Goal: Information Seeking & Learning: Learn about a topic

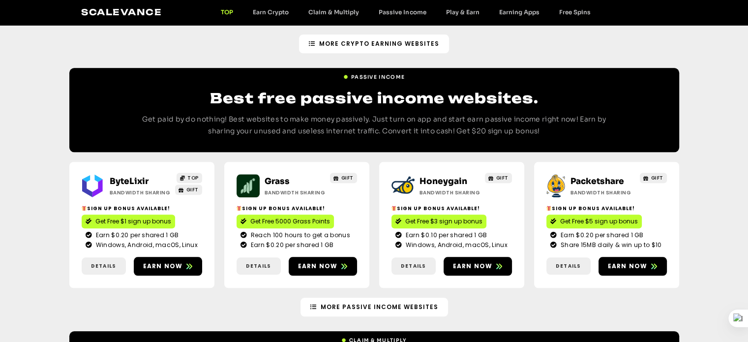
scroll to position [1066, 0]
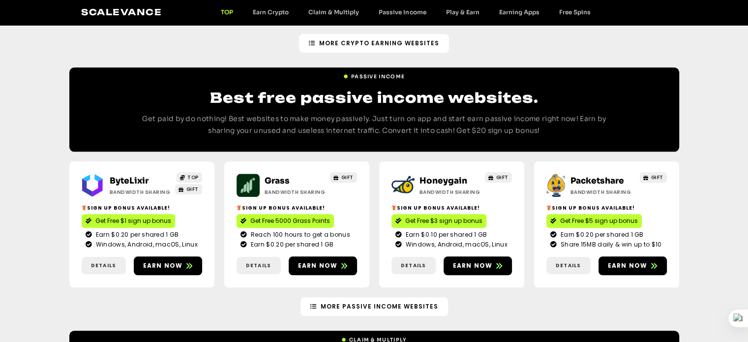
click at [242, 216] on span at bounding box center [243, 220] width 6 height 9
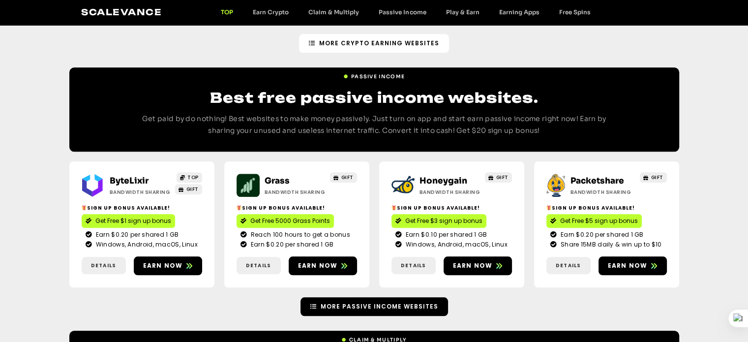
scroll to position [1185, 0]
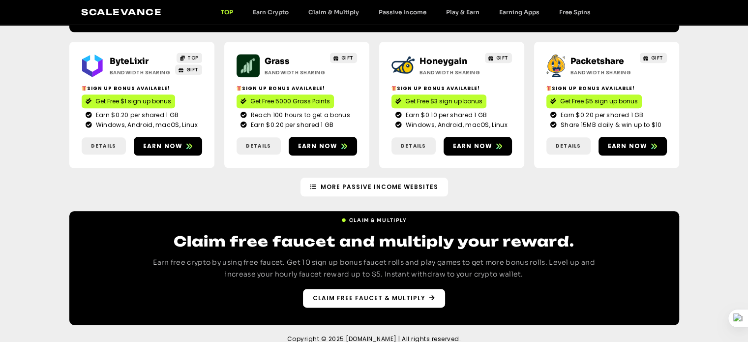
click at [375, 293] on span "Claim free faucet & multiply" at bounding box center [369, 297] width 113 height 9
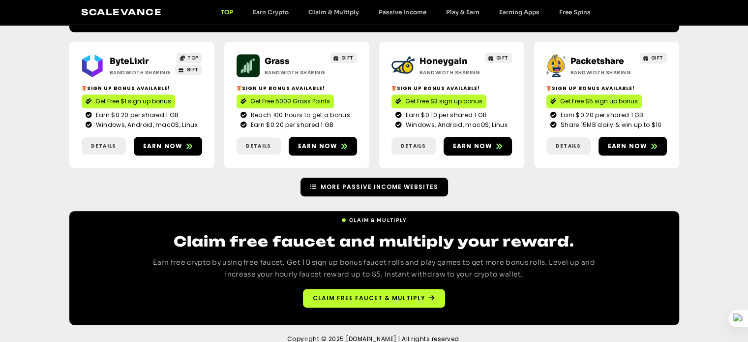
click at [363, 182] on span "More Passive Income Websites" at bounding box center [379, 186] width 117 height 9
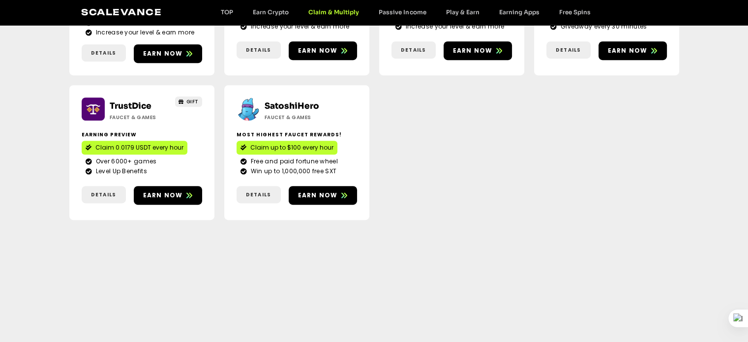
scroll to position [641, 0]
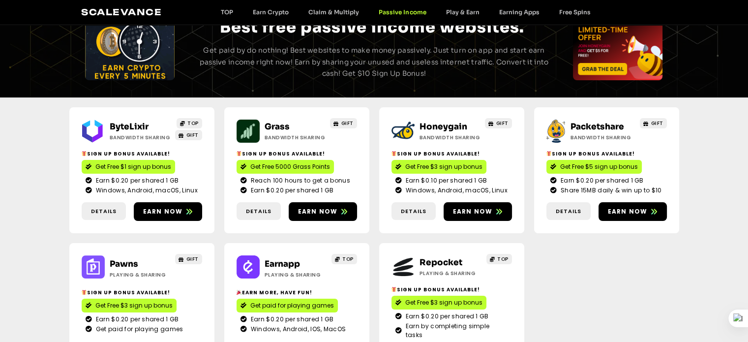
scroll to position [57, 0]
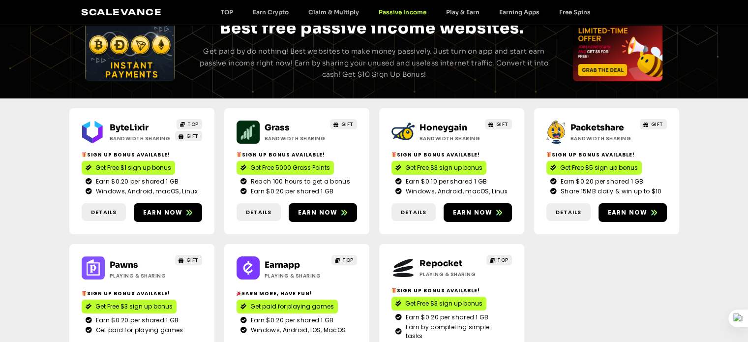
click at [127, 127] on link "ByteLixir" at bounding box center [129, 127] width 39 height 10
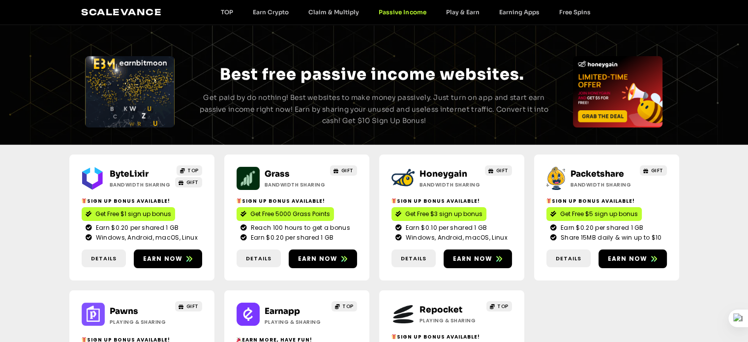
scroll to position [0, 0]
